Goal: Find specific page/section: Find specific page/section

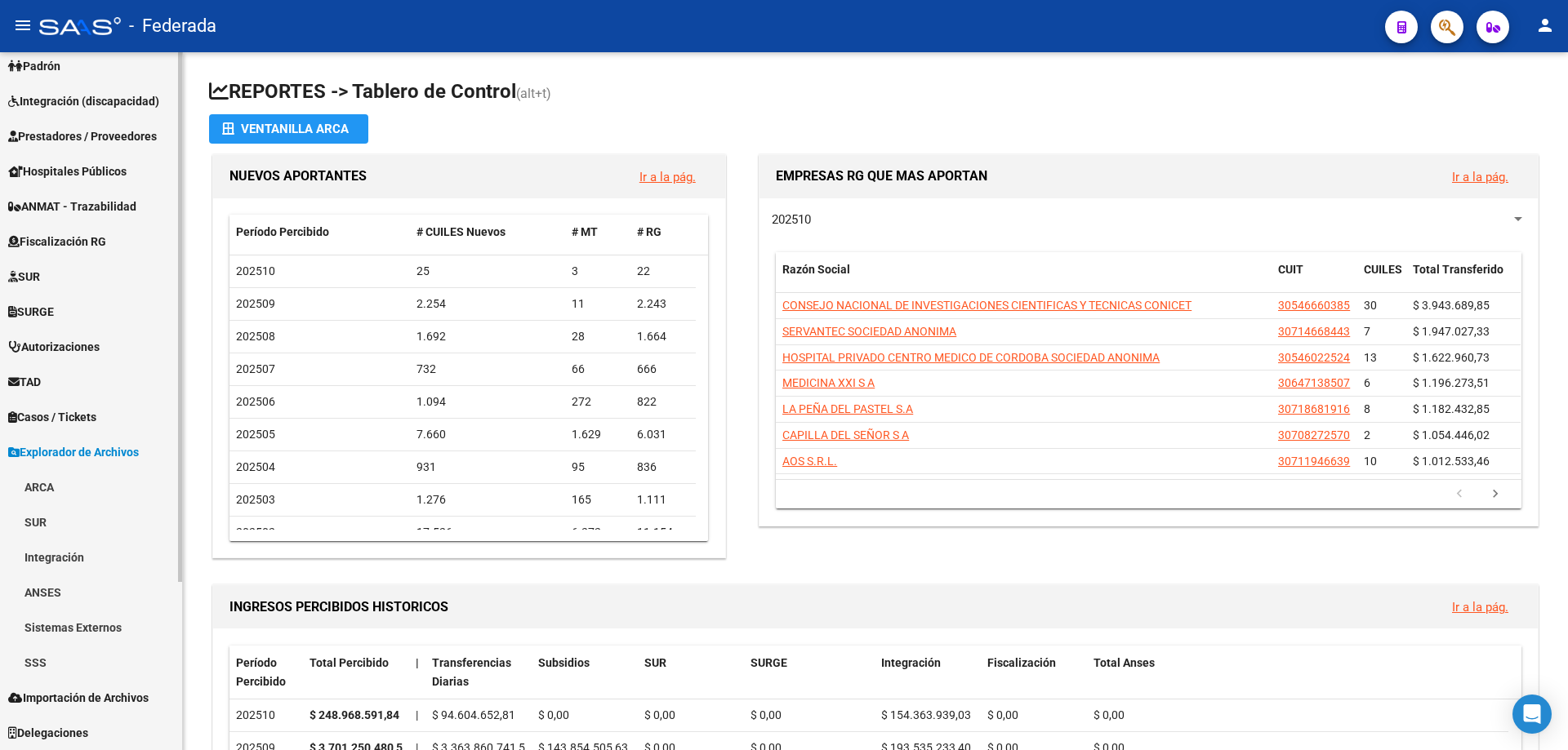
scroll to position [490, 0]
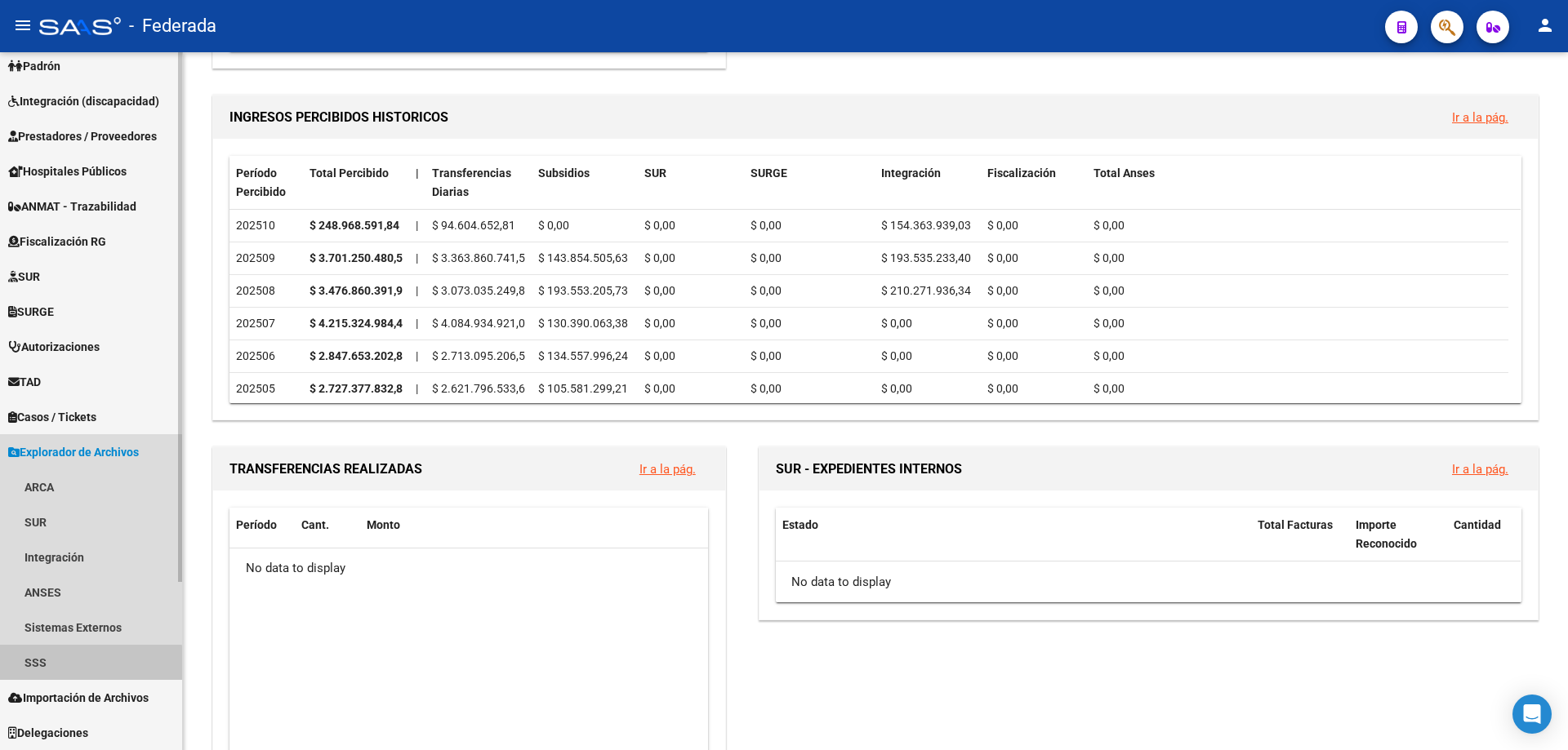
click at [70, 669] on link "SSS" at bounding box center [91, 663] width 182 height 35
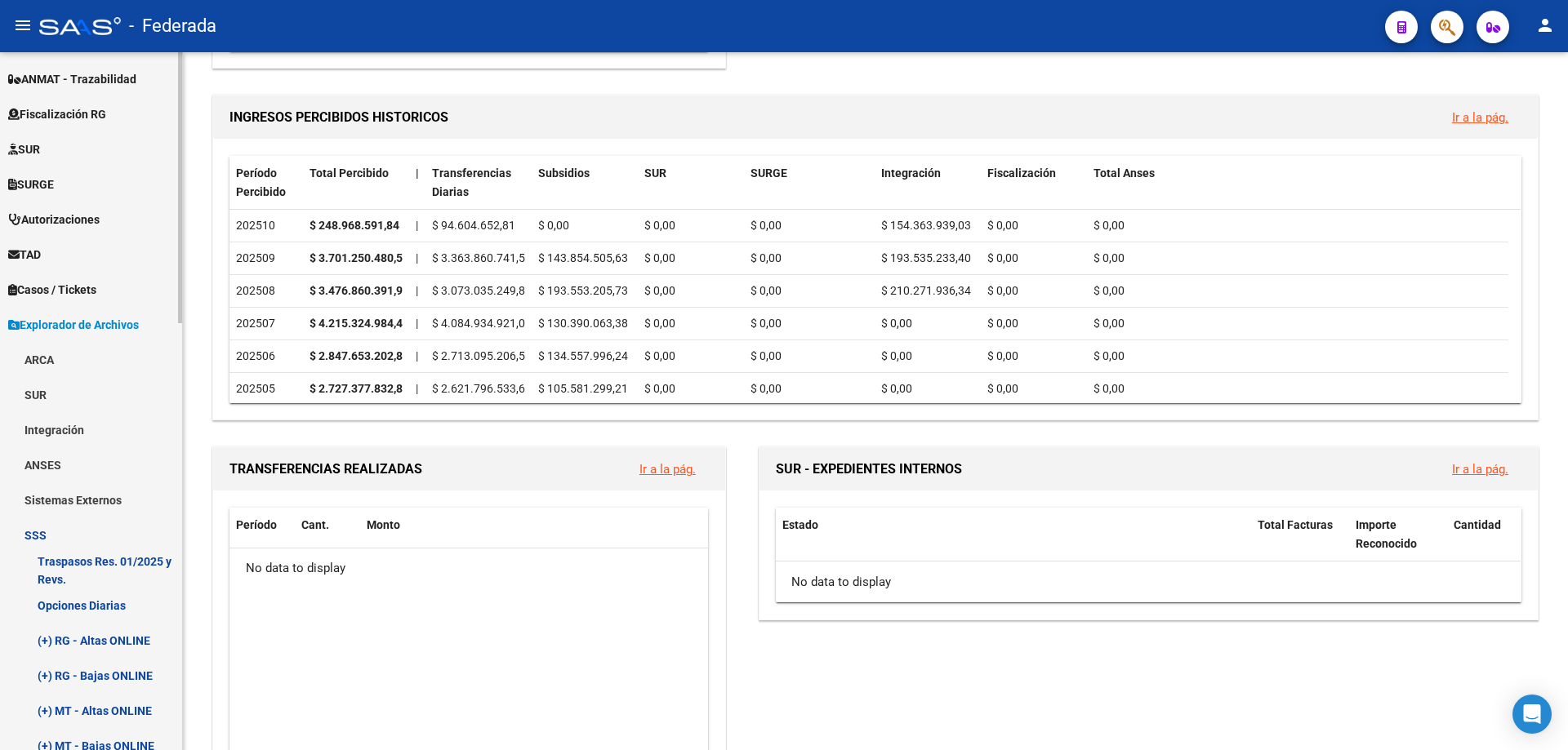
scroll to position [548, 0]
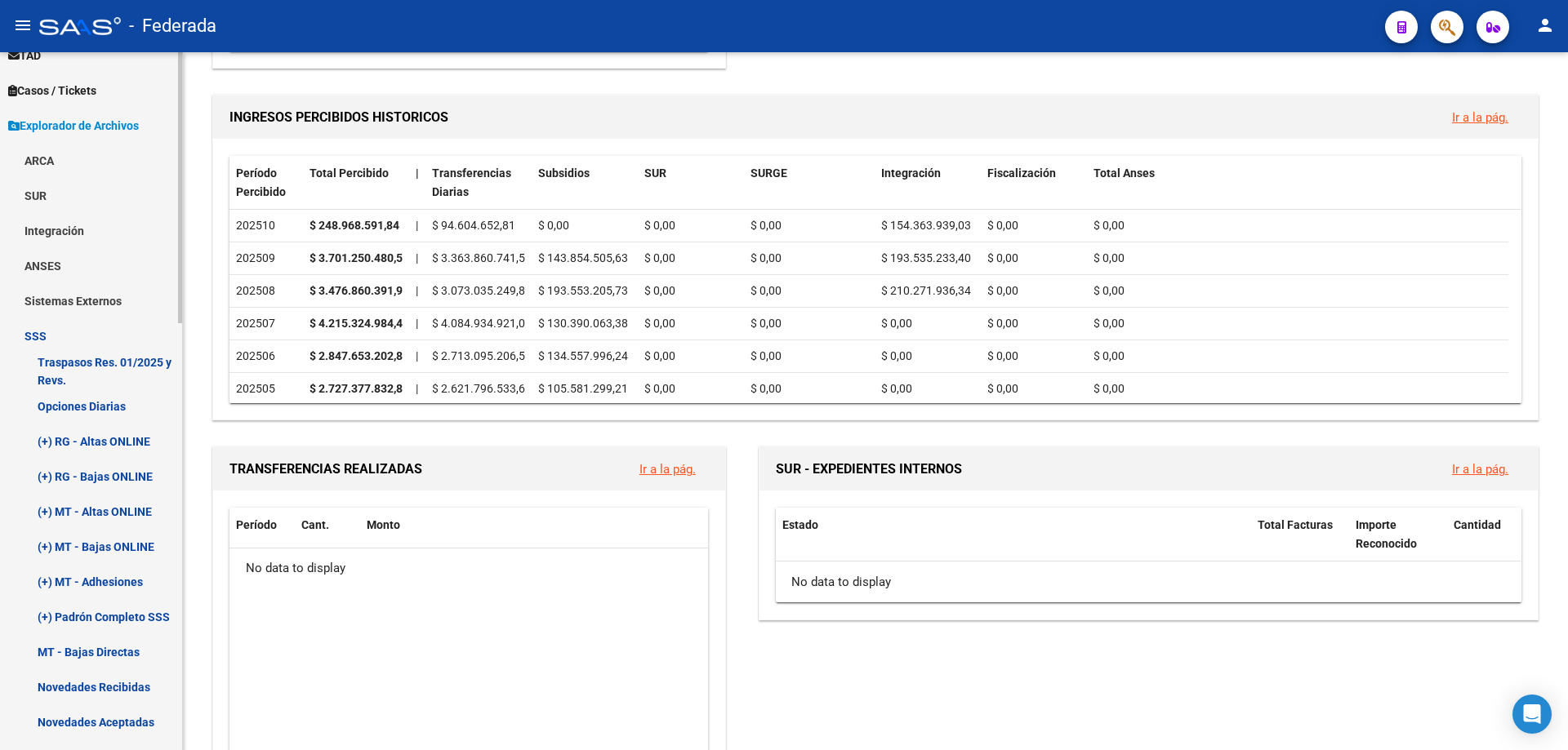
click at [100, 406] on link "Opciones Diarias" at bounding box center [91, 406] width 182 height 35
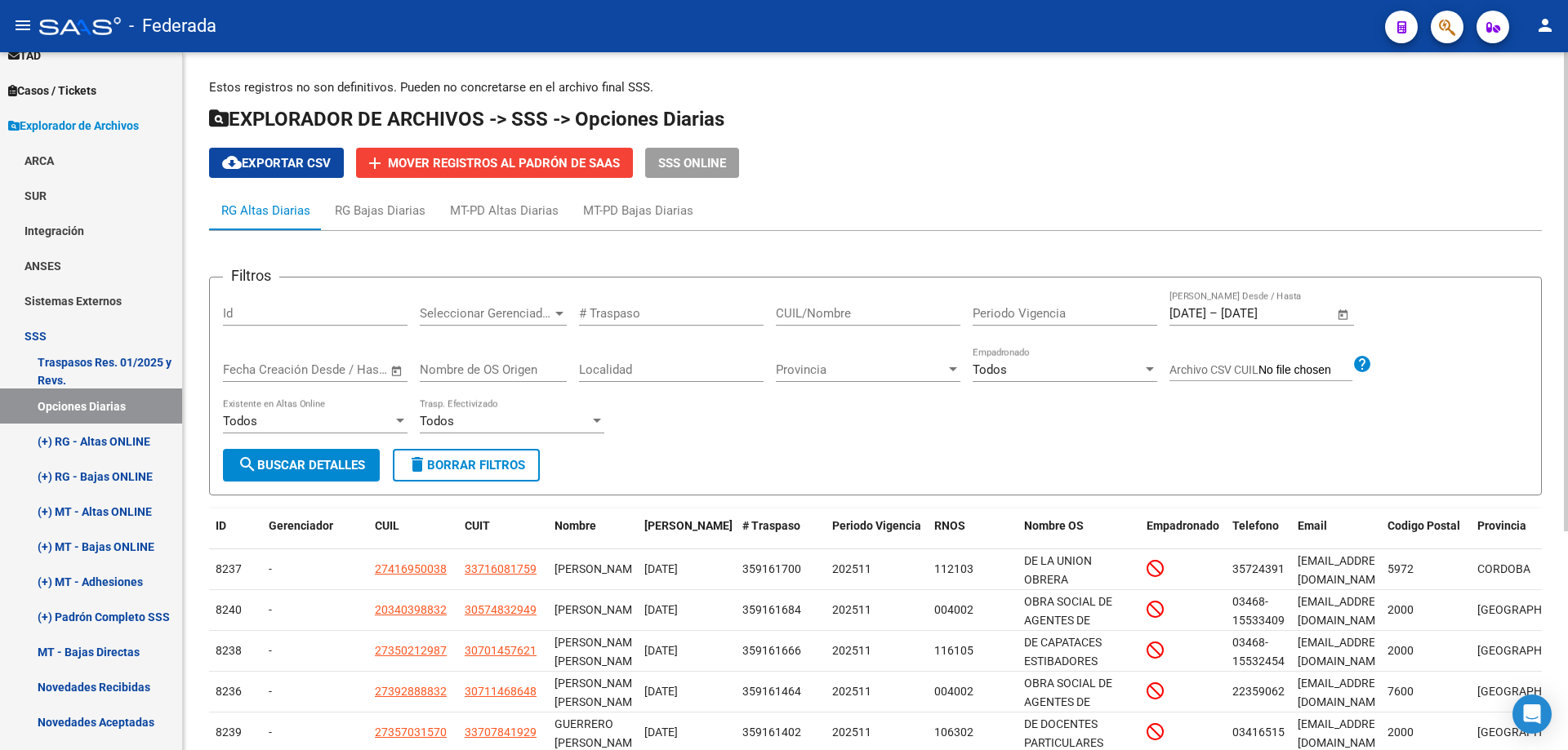
click at [1343, 318] on span "Open calendar" at bounding box center [1343, 314] width 39 height 39
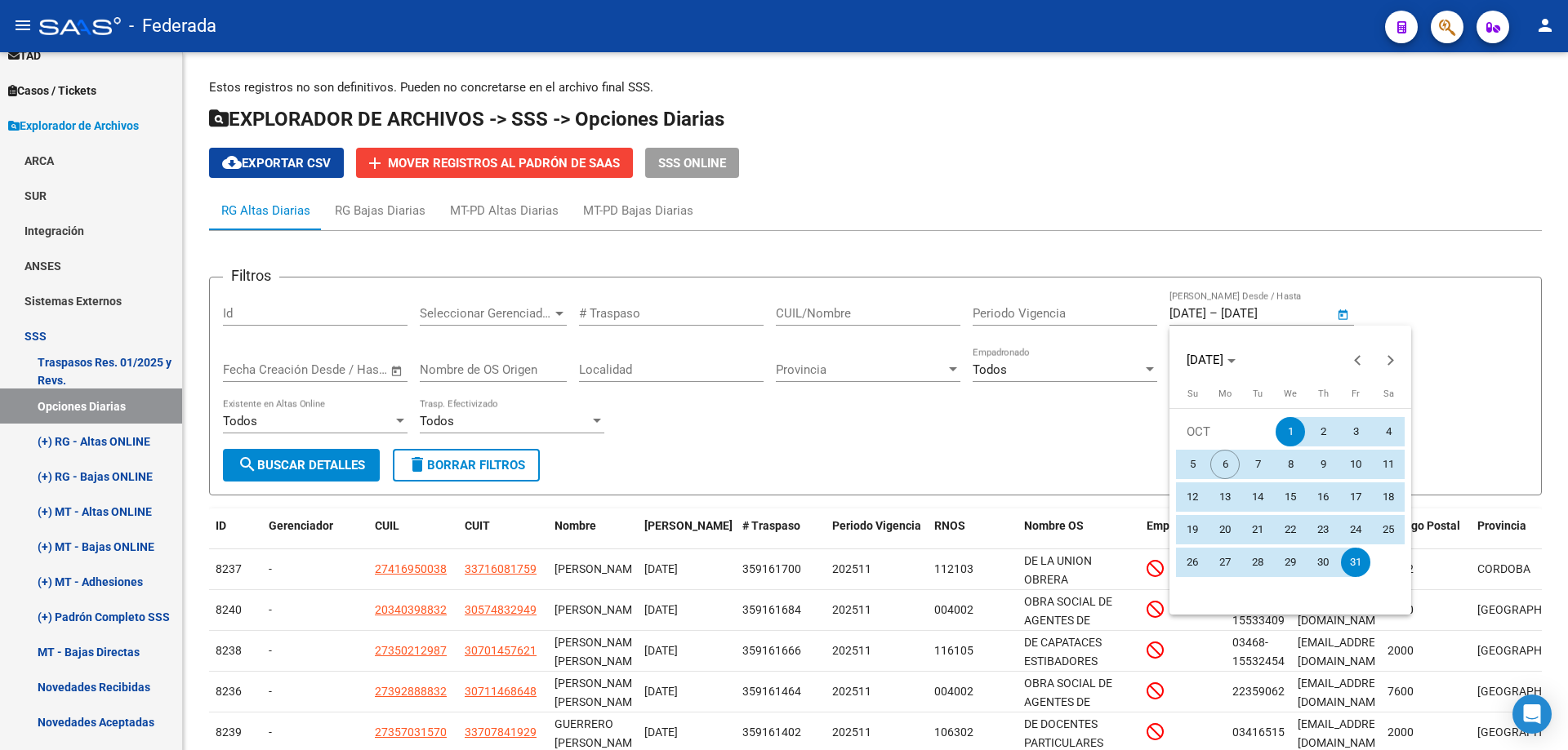
click at [1290, 426] on span "1" at bounding box center [1290, 431] width 29 height 29
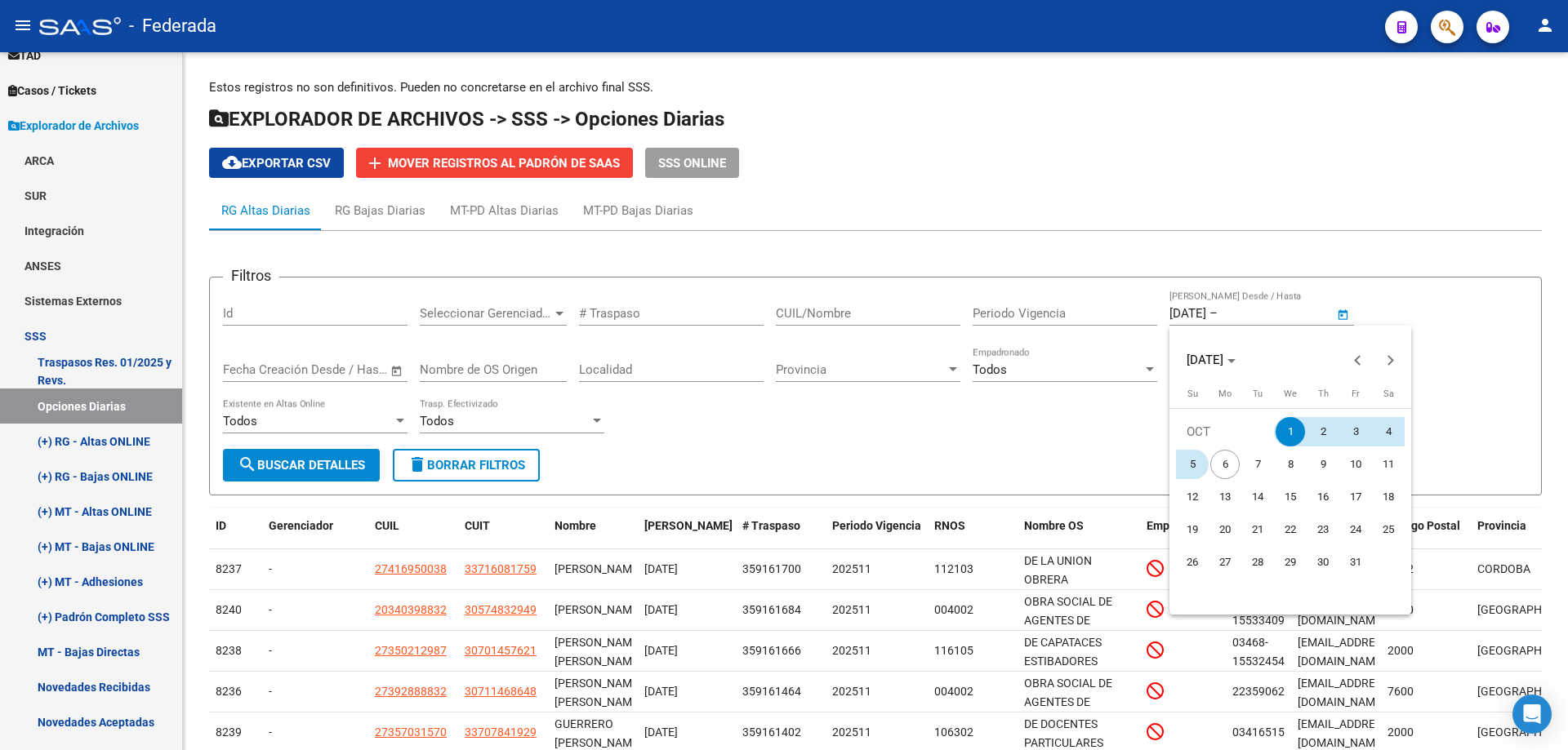
click at [1190, 461] on span "5" at bounding box center [1192, 465] width 29 height 29
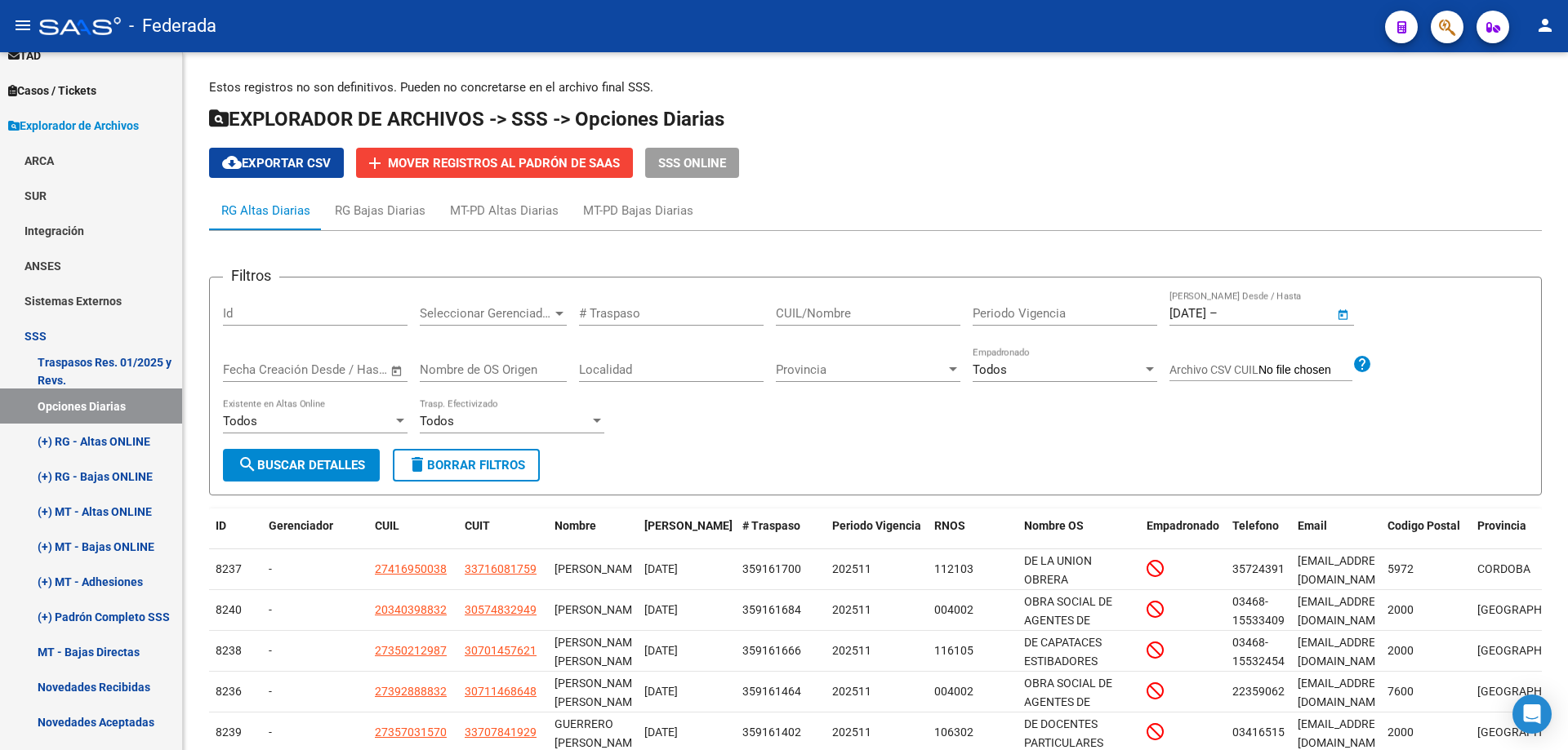
type input "[DATE]"
drag, startPoint x: 342, startPoint y: 458, endPoint x: 745, endPoint y: 463, distance: 403.0
click at [342, 459] on span "search Buscar Detalles" at bounding box center [301, 465] width 128 height 15
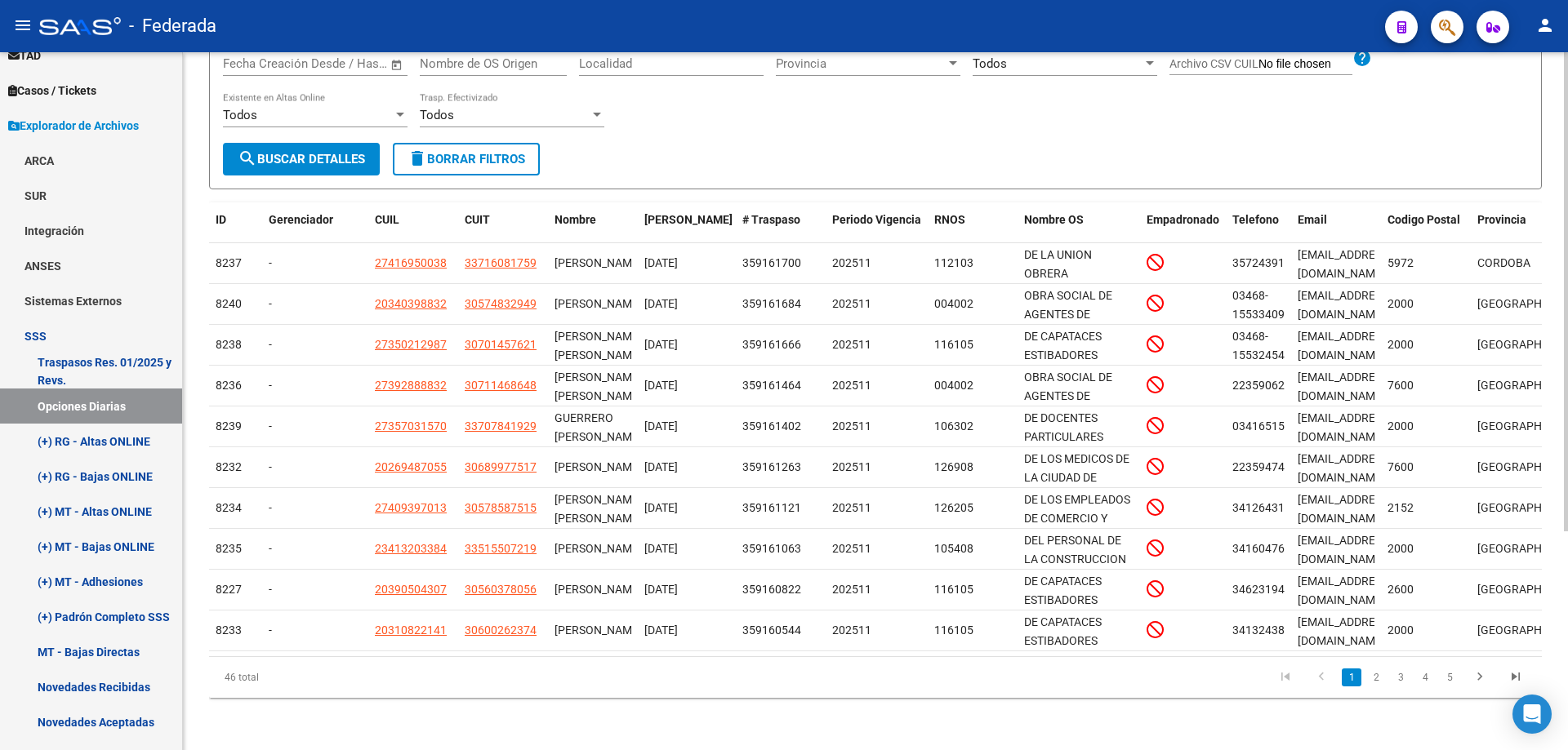
scroll to position [319, 0]
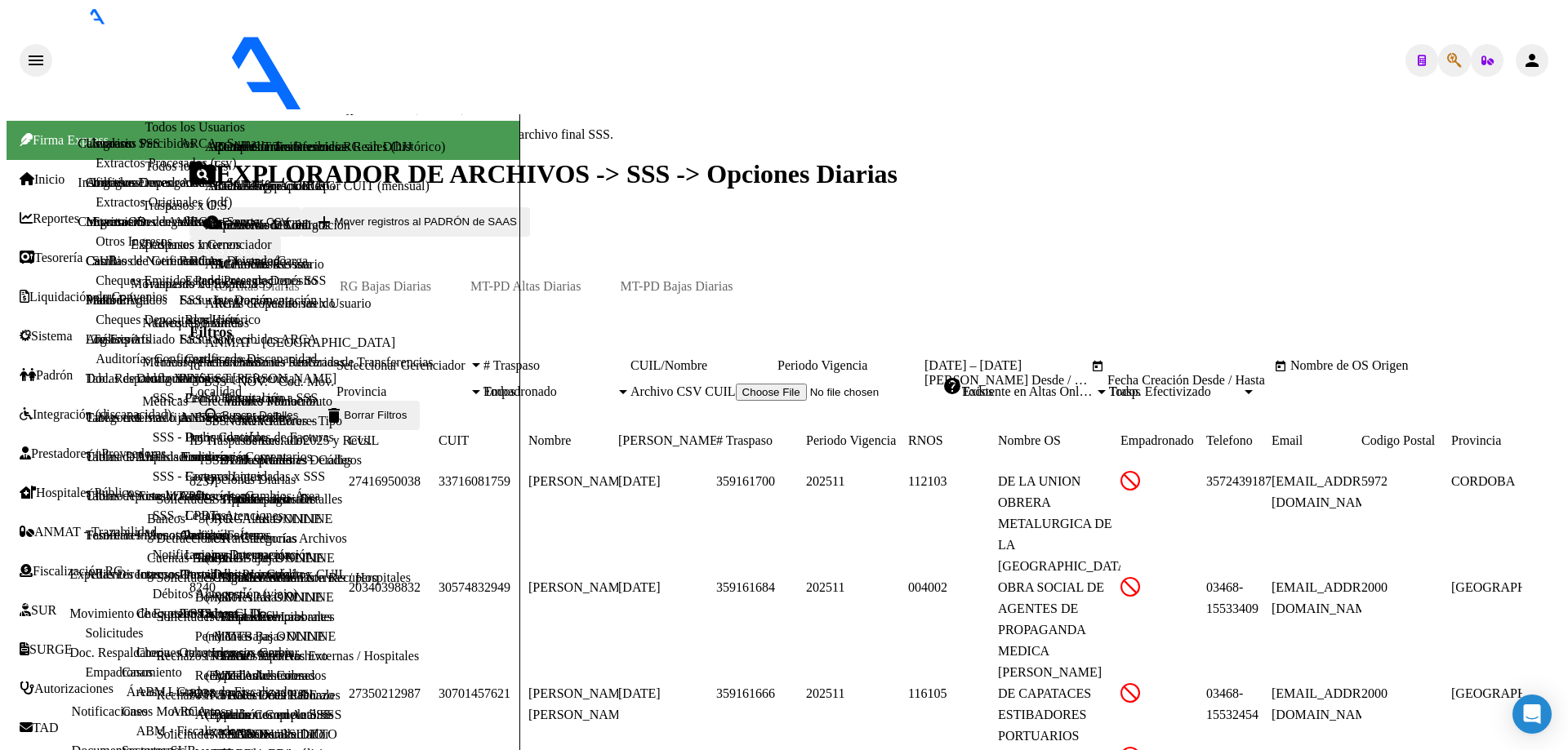
scroll to position [319, 0]
